Goal: Information Seeking & Learning: Learn about a topic

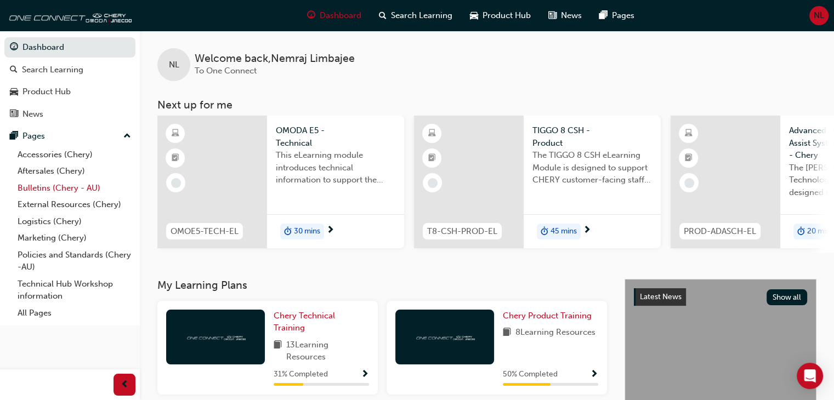
click at [88, 194] on link "Bulletins (Chery - AU)" at bounding box center [74, 188] width 122 height 17
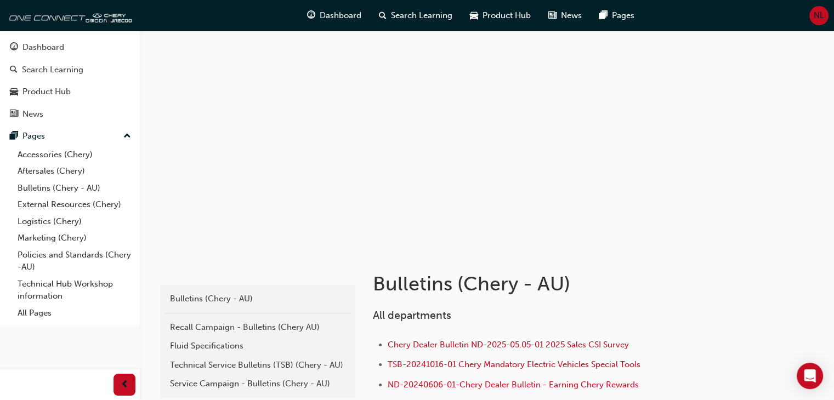
scroll to position [8, 0]
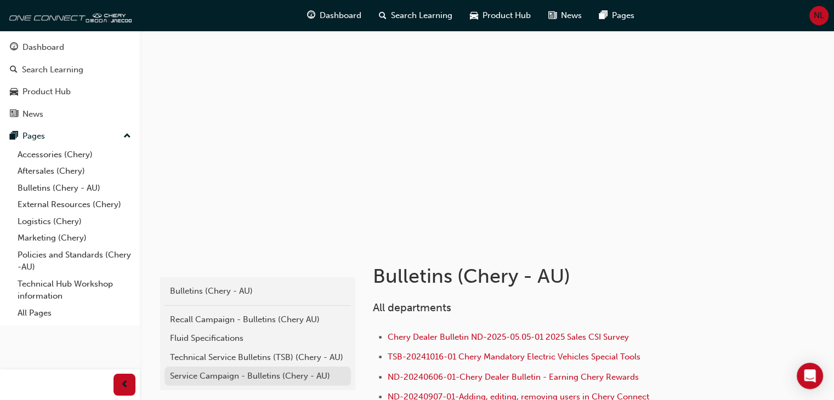
click at [254, 367] on link "Service Campaign - Bulletins (Chery - AU)" at bounding box center [257, 376] width 186 height 19
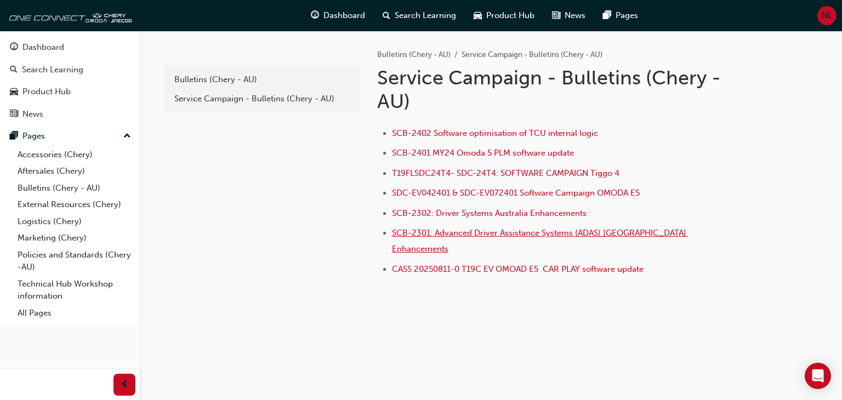
click at [452, 231] on span "SCB-2301: Advanced Driver Assistance Systems (ADAS) [GEOGRAPHIC_DATA] Enhanceme…" at bounding box center [540, 241] width 297 height 26
